Goal: Obtain resource: Download file/media

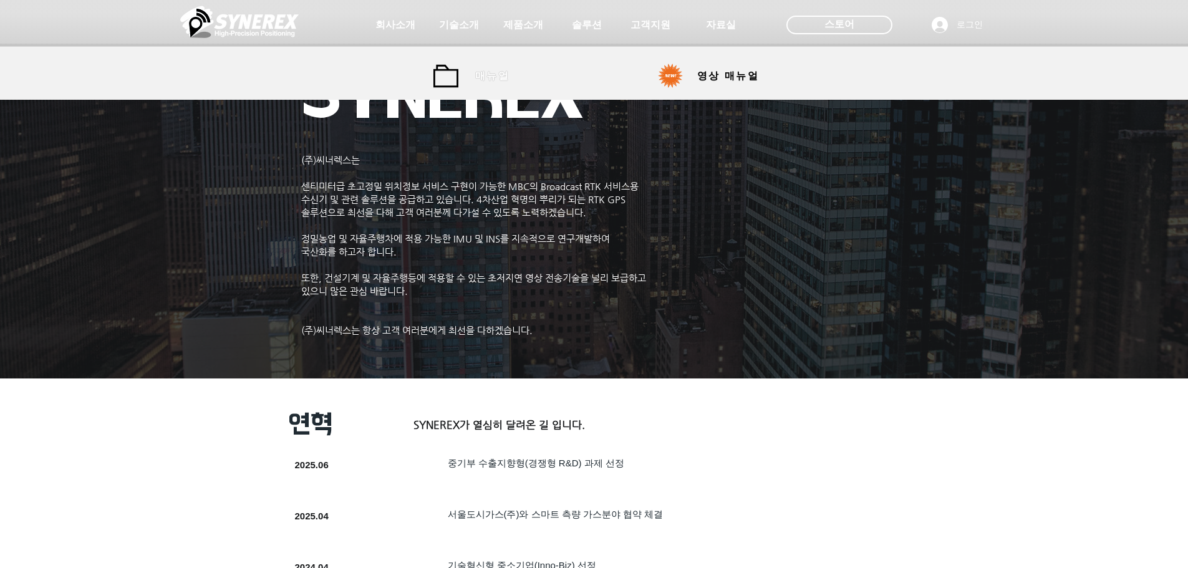
click at [510, 69] on span "매뉴얼" at bounding box center [493, 76] width 56 height 25
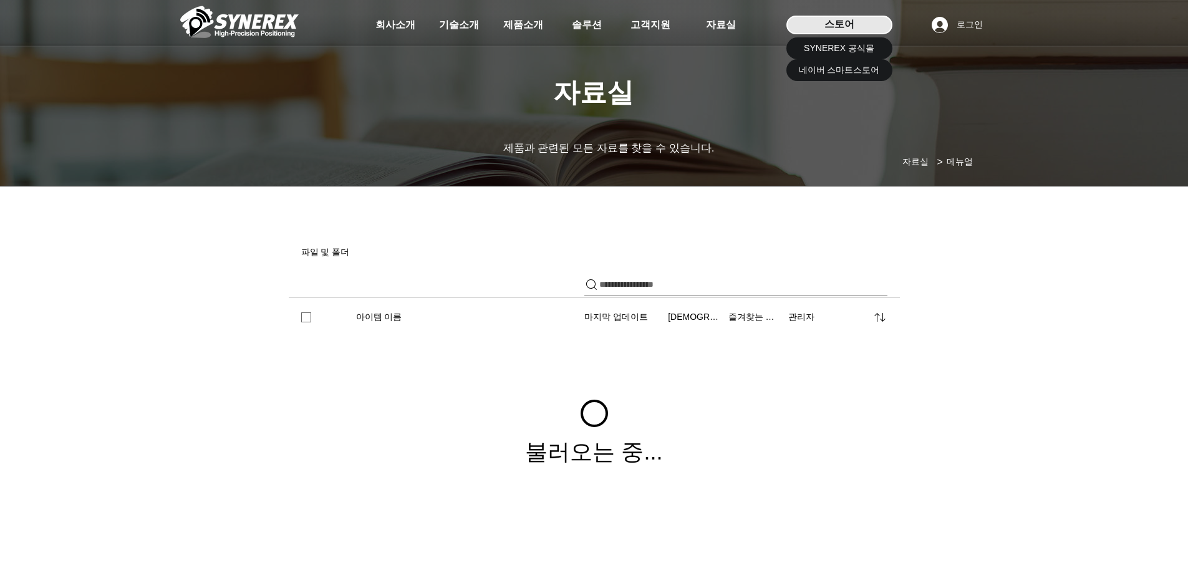
click at [855, 25] on div "스토어" at bounding box center [840, 25] width 106 height 19
click at [846, 42] on span "SYNEREX 공식몰" at bounding box center [839, 48] width 70 height 12
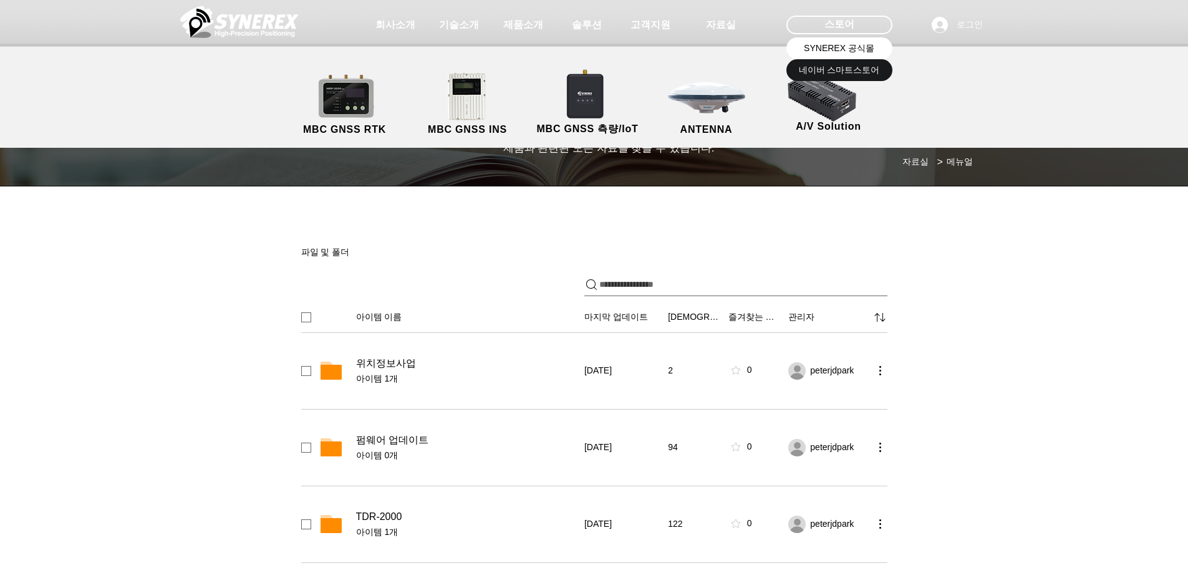
click at [840, 41] on link "SYNEREX 공식몰" at bounding box center [840, 48] width 106 height 22
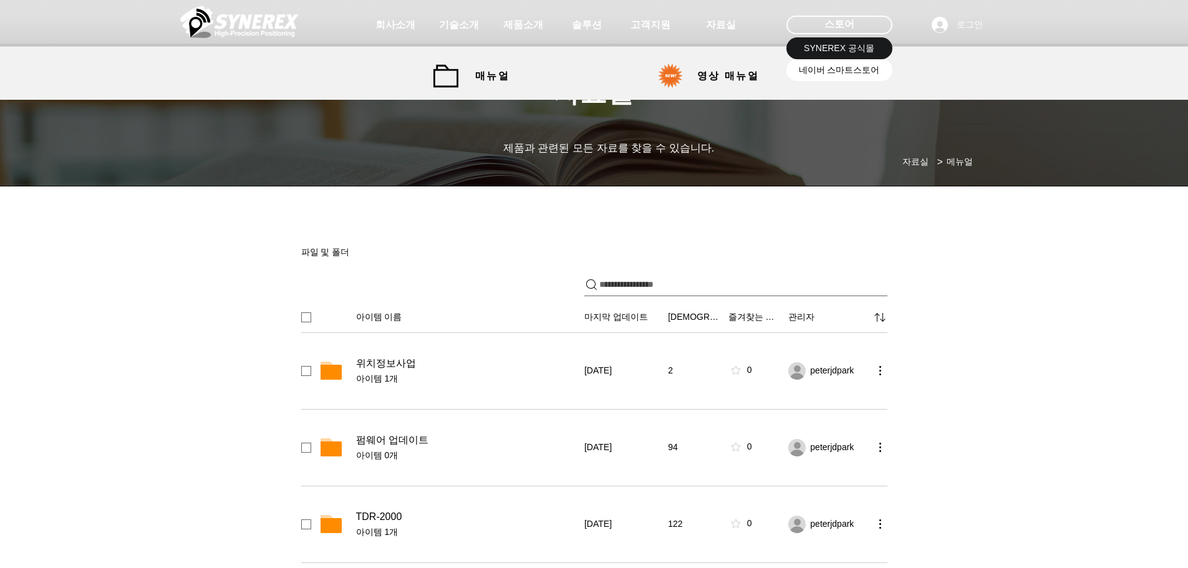
click at [850, 68] on span "네이버 스마트스토어" at bounding box center [839, 70] width 81 height 12
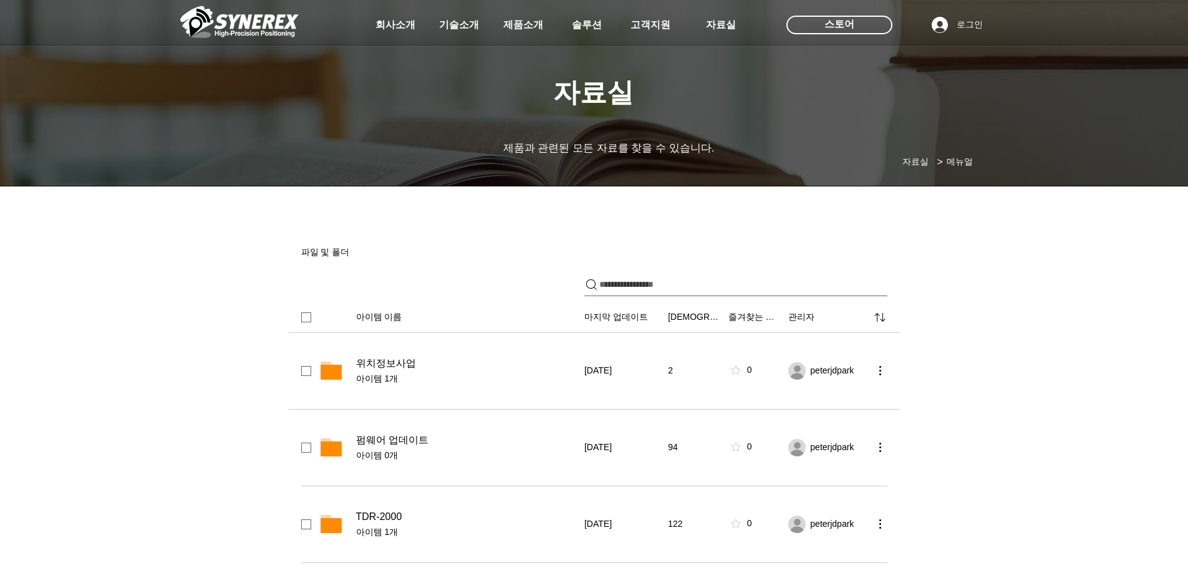
click at [408, 365] on span "위치정보사업" at bounding box center [386, 363] width 60 height 12
